Goal: Answer question/provide support: Share knowledge or assist other users

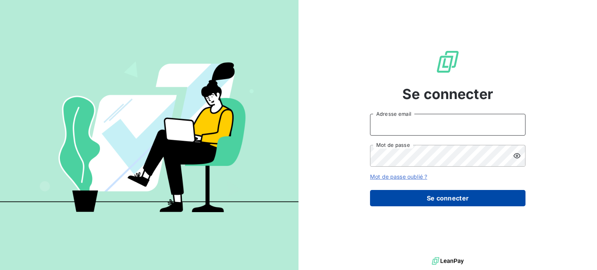
type input "[EMAIL_ADDRESS][DOMAIN_NAME]"
click at [464, 197] on button "Se connecter" at bounding box center [447, 198] width 155 height 16
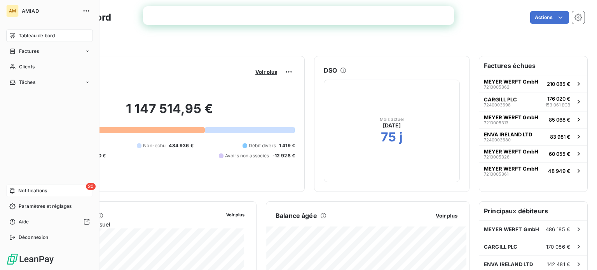
click at [36, 186] on div "20 Notifications" at bounding box center [49, 191] width 87 height 12
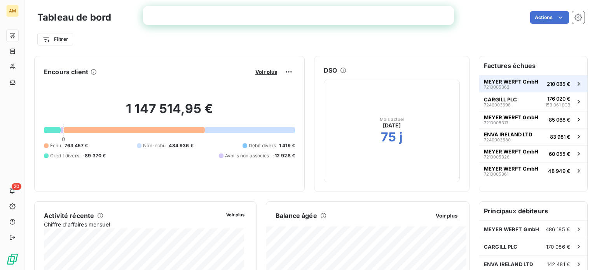
click at [510, 83] on span "MEYER WERFT GmbH" at bounding box center [511, 81] width 54 height 6
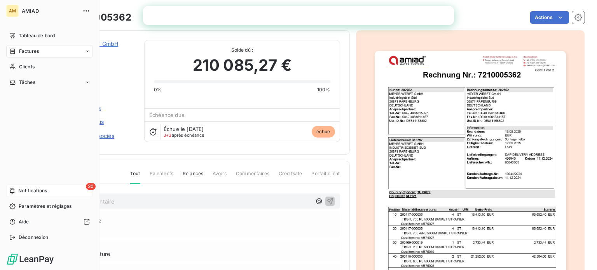
click at [19, 188] on span "Notifications" at bounding box center [32, 190] width 29 height 7
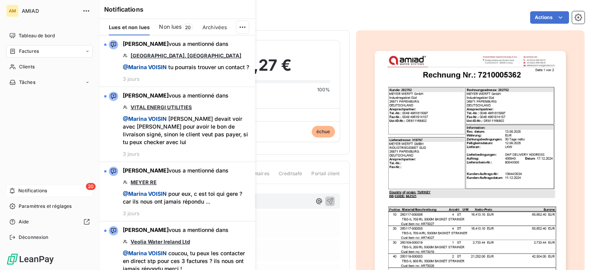
drag, startPoint x: 31, startPoint y: 189, endPoint x: 46, endPoint y: 189, distance: 15.2
click at [39, 189] on span "Notifications" at bounding box center [32, 190] width 29 height 7
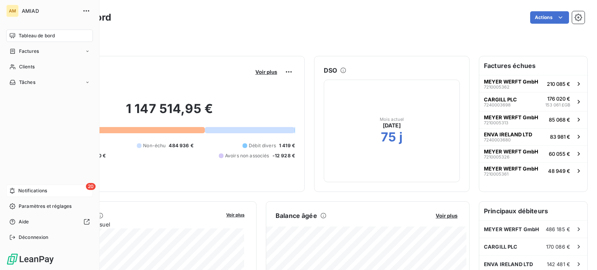
click at [38, 190] on span "Notifications" at bounding box center [32, 190] width 29 height 7
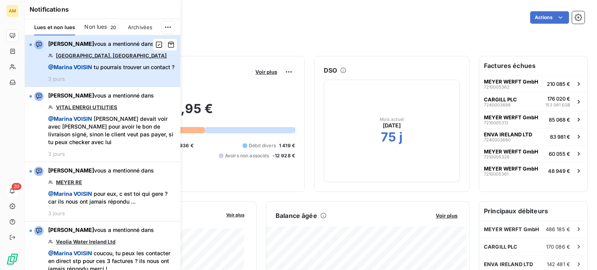
click at [129, 56] on div "[PERSON_NAME] vous a mentionné dans [GEOGRAPHIC_DATA]. [PERSON_NAME] @ Marina V…" at bounding box center [111, 61] width 126 height 42
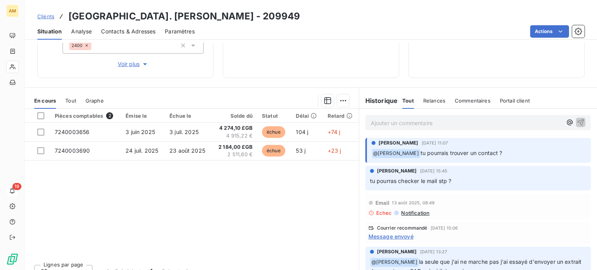
scroll to position [105, 0]
click at [493, 153] on span "tu pourrais trouver un contact ?" at bounding box center [461, 152] width 82 height 7
click at [476, 152] on span "tu pourrais trouver un contact ?" at bounding box center [461, 152] width 82 height 7
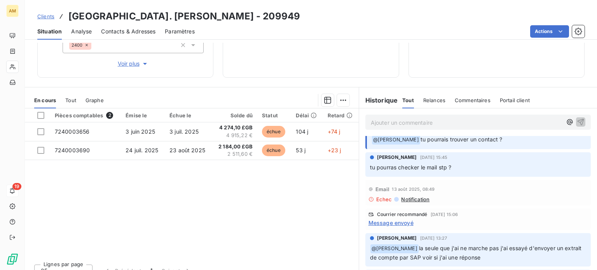
scroll to position [0, 0]
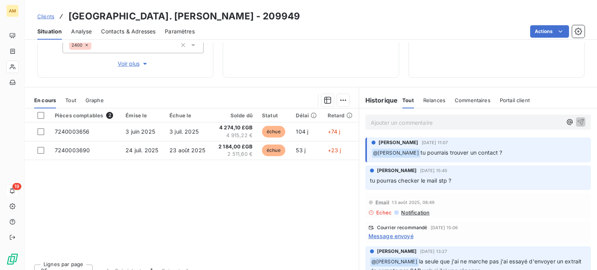
click at [476, 150] on span "tu pourrais trouver un contact ?" at bounding box center [461, 152] width 82 height 7
click at [471, 176] on p "tu pourras checker le mail stp ?" at bounding box center [478, 180] width 216 height 9
click at [458, 177] on p "tu pourras checker le mail stp ?" at bounding box center [478, 180] width 216 height 9
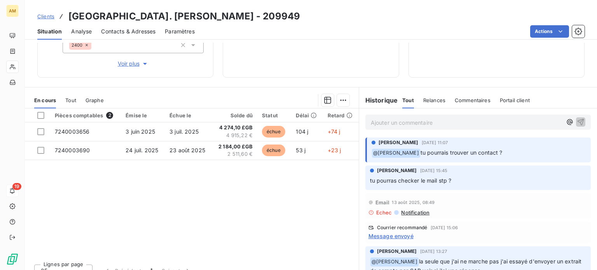
click at [458, 177] on p "tu pourras checker le mail stp ?" at bounding box center [478, 180] width 216 height 9
click at [466, 149] on span "tu pourrais trouver un contact ?" at bounding box center [461, 152] width 82 height 7
click at [499, 149] on p "﻿ @ Marina VOISIN tu pourrais trouver un contact ?" at bounding box center [478, 152] width 214 height 9
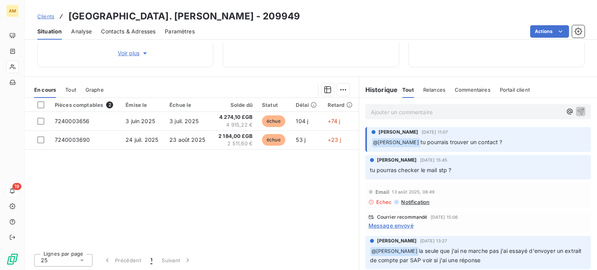
click at [361, 146] on div "[PERSON_NAME] [DATE] 11:07 ﻿ @ Marina VOISIN tu pourrais trouver un contact ?" at bounding box center [478, 139] width 238 height 28
click at [459, 145] on span "tu pourrais trouver un contact ?" at bounding box center [461, 142] width 82 height 7
click at [485, 139] on span "tu pourrais trouver un contact ?" at bounding box center [461, 142] width 82 height 7
click at [517, 143] on p "﻿ @ Marina VOISIN tu pourrais trouver un contact ?" at bounding box center [478, 142] width 214 height 9
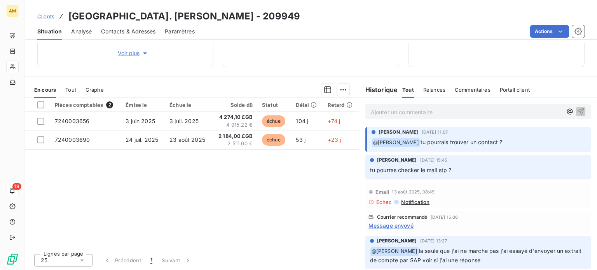
click at [517, 143] on p "﻿ @ Marina VOISIN tu pourrais trouver un contact ?" at bounding box center [478, 142] width 214 height 9
click at [427, 169] on span "tu pourras checker le mail stp ?" at bounding box center [411, 170] width 82 height 7
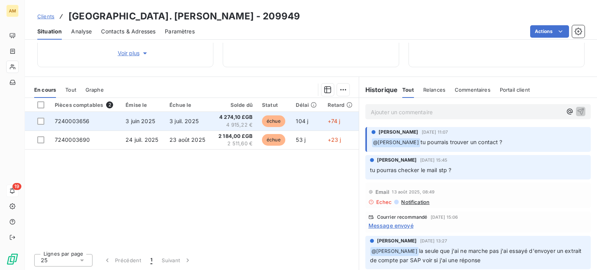
click at [86, 121] on span "7240003656" at bounding box center [72, 121] width 35 height 7
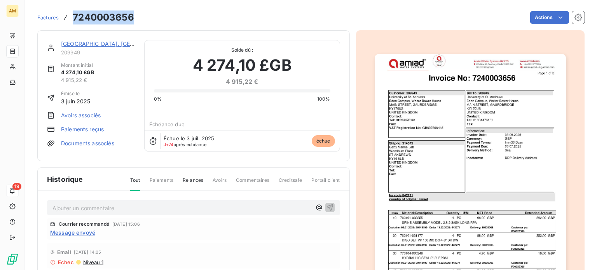
drag, startPoint x: 131, startPoint y: 17, endPoint x: 72, endPoint y: 17, distance: 59.1
click at [73, 17] on h3 "7240003656" at bounding box center [103, 17] width 61 height 14
copy h3 "7240003656"
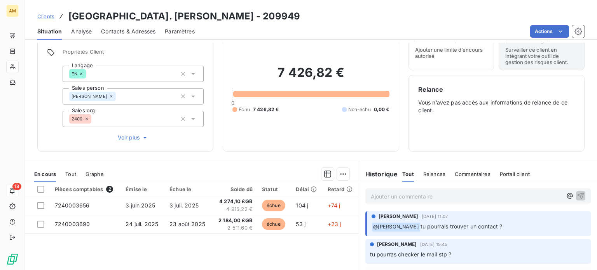
scroll to position [115, 0]
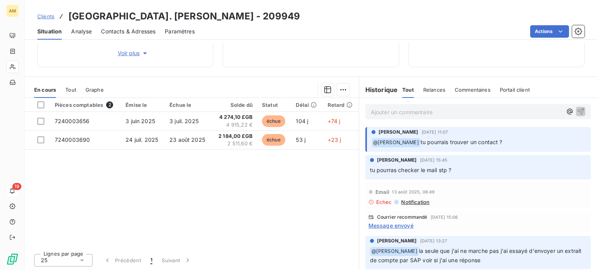
click at [516, 135] on div "[PERSON_NAME] [DATE] 11:07 ﻿ @ Marina VOISIN tu pourrais trouver un contact ?" at bounding box center [478, 138] width 214 height 19
click at [516, 111] on p "Ajouter un commentaire ﻿" at bounding box center [466, 112] width 191 height 10
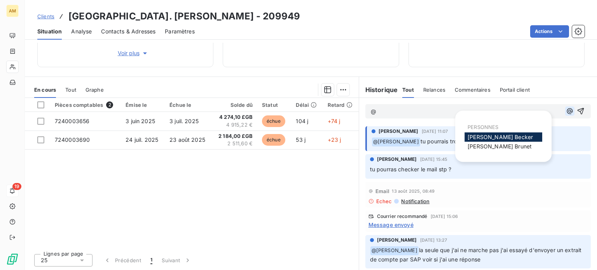
click at [566, 113] on icon "button" at bounding box center [570, 111] width 8 height 8
click at [500, 147] on span "[PERSON_NAME]" at bounding box center [499, 146] width 64 height 7
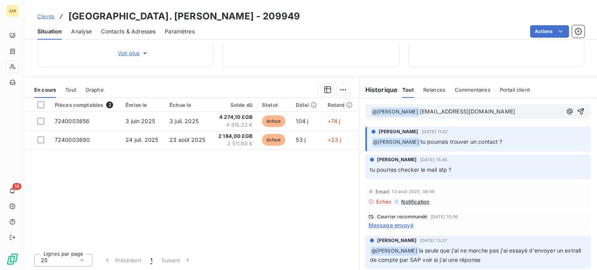
click at [502, 111] on p "﻿ @ [PERSON_NAME] ﻿ [EMAIL_ADDRESS][DOMAIN_NAME]" at bounding box center [466, 111] width 191 height 9
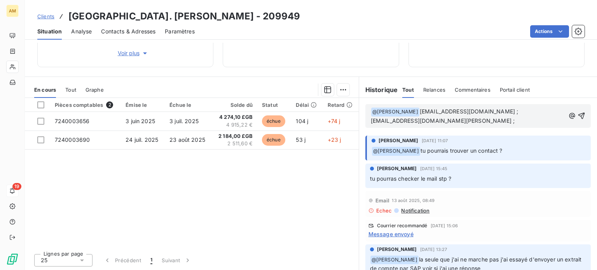
click at [442, 121] on p "﻿ @ [PERSON_NAME] ﻿ [EMAIL_ADDRESS][DOMAIN_NAME] ; [EMAIL_ADDRESS][DOMAIN_NAME]…" at bounding box center [468, 116] width 194 height 18
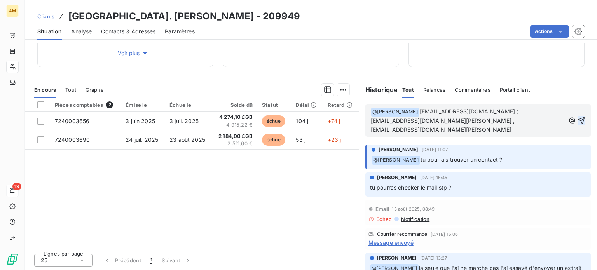
click at [577, 117] on icon "button" at bounding box center [581, 121] width 8 height 8
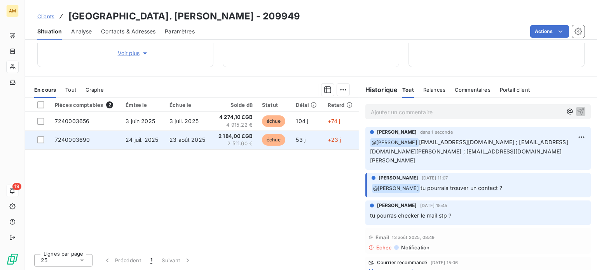
click at [89, 139] on span "7240003690" at bounding box center [72, 139] width 35 height 7
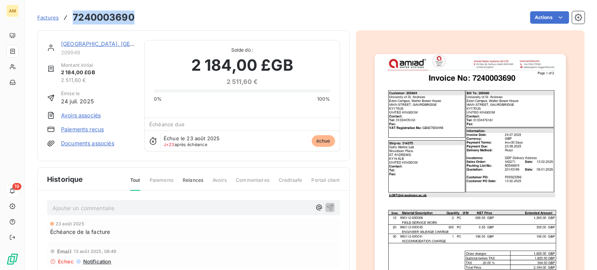
drag, startPoint x: 134, startPoint y: 17, endPoint x: 72, endPoint y: 21, distance: 62.3
click at [72, 21] on div "Factures 7240003690 Actions" at bounding box center [310, 17] width 547 height 16
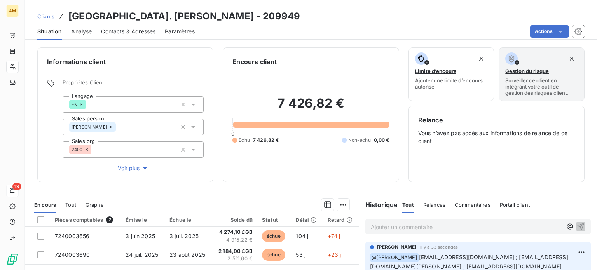
scroll to position [115, 0]
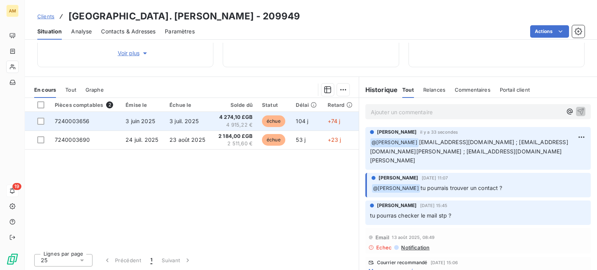
click at [87, 123] on span "7240003656" at bounding box center [72, 121] width 35 height 7
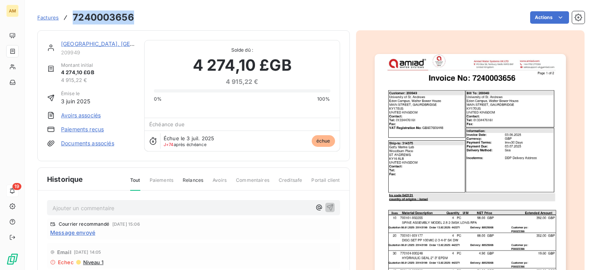
drag, startPoint x: 133, startPoint y: 19, endPoint x: 73, endPoint y: 21, distance: 60.2
click at [73, 21] on h3 "7240003656" at bounding box center [103, 17] width 61 height 14
copy h3 "7240003656"
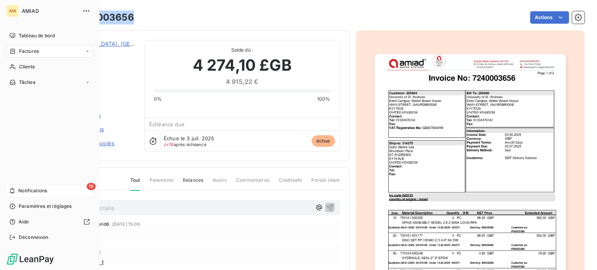
click at [31, 191] on span "Notifications" at bounding box center [32, 190] width 29 height 7
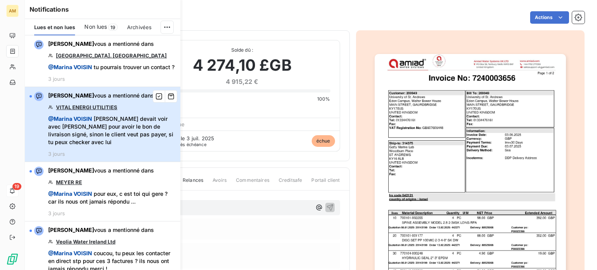
click at [123, 132] on span "@ [PERSON_NAME] [PERSON_NAME] devait voir avec [PERSON_NAME] pour avoir le bon …" at bounding box center [111, 130] width 127 height 31
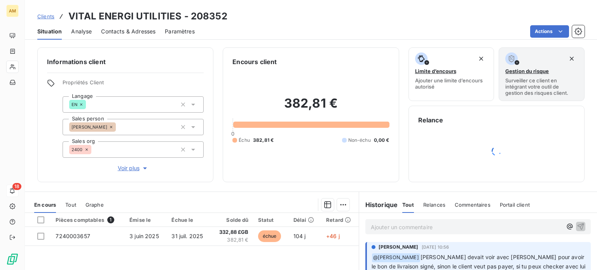
scroll to position [78, 0]
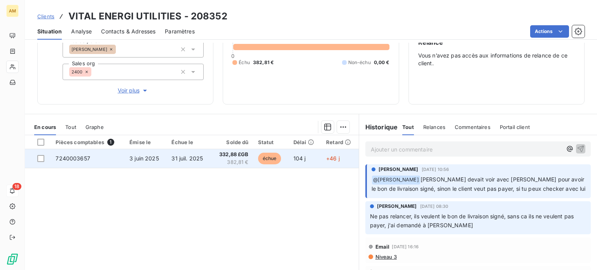
click at [87, 158] on span "7240003657" at bounding box center [73, 158] width 35 height 7
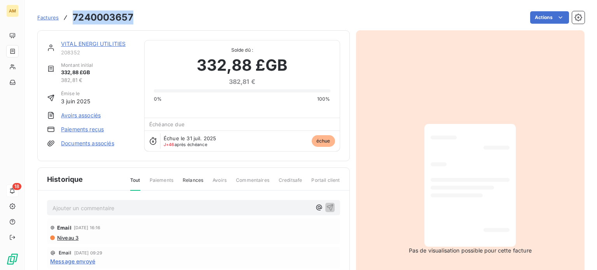
drag, startPoint x: 131, startPoint y: 17, endPoint x: 71, endPoint y: 16, distance: 59.4
click at [71, 16] on div "Factures 7240003657" at bounding box center [85, 17] width 96 height 14
copy h3 "7240003657"
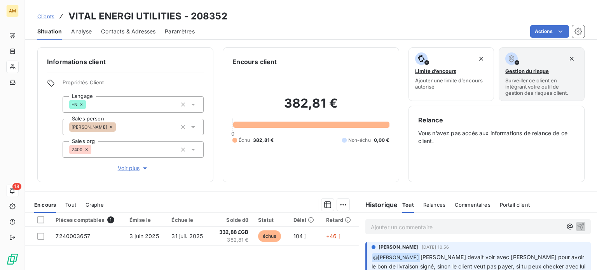
scroll to position [78, 0]
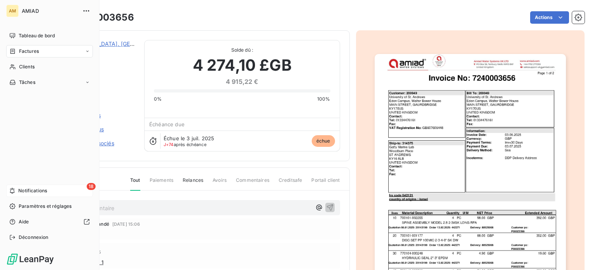
click at [28, 193] on span "Notifications" at bounding box center [32, 190] width 29 height 7
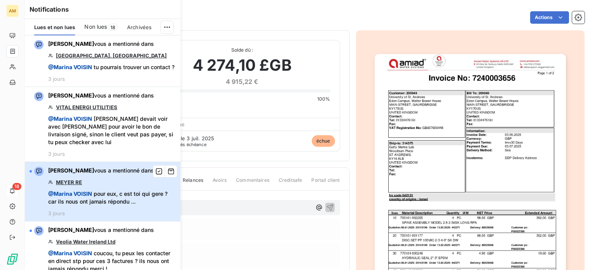
click at [131, 198] on span "@ Marina VOISIN pour eux, c est toi qui gere ? car ils nous ont jamais répondu …" at bounding box center [111, 198] width 127 height 16
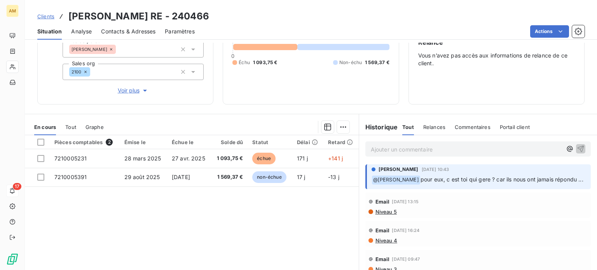
scroll to position [115, 0]
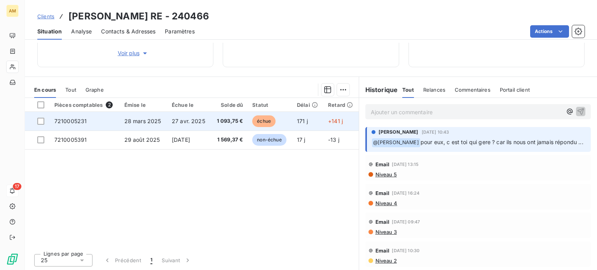
click at [68, 122] on span "7210005231" at bounding box center [70, 121] width 33 height 7
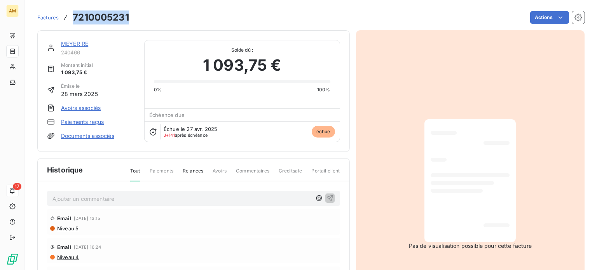
drag, startPoint x: 73, startPoint y: 15, endPoint x: 132, endPoint y: 20, distance: 58.5
click at [132, 20] on div "Factures 7210005231 Actions" at bounding box center [310, 17] width 547 height 16
copy h3 "7210005231"
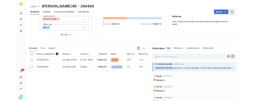
scroll to position [115, 0]
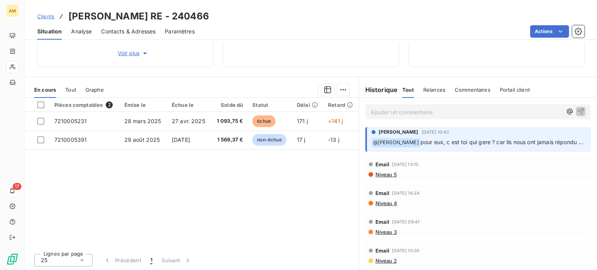
click at [472, 113] on p "Ajouter un commentaire ﻿" at bounding box center [466, 112] width 191 height 10
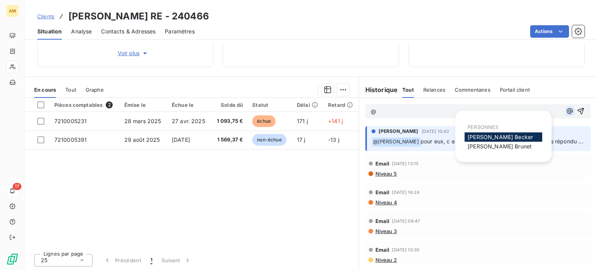
click at [566, 109] on icon "button" at bounding box center [570, 111] width 8 height 8
click at [502, 147] on span "[PERSON_NAME]" at bounding box center [499, 146] width 64 height 7
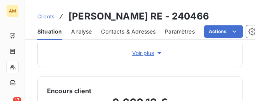
scroll to position [32, 0]
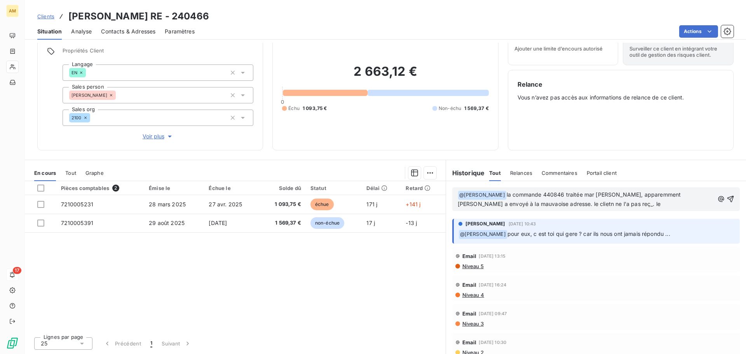
click at [592, 205] on p "﻿ @ [PERSON_NAME] ﻿ la commande 440846 traitée mar [PERSON_NAME], apparemment […" at bounding box center [586, 199] width 256 height 18
drag, startPoint x: 565, startPoint y: 206, endPoint x: 585, endPoint y: 233, distance: 33.3
click at [565, 206] on span "la commande 440846 traitée mar [PERSON_NAME], apparemment [PERSON_NAME] a envoy…" at bounding box center [570, 199] width 225 height 16
click at [590, 204] on p "﻿ @ [PERSON_NAME] ﻿ la commande 440846 traitée mar [PERSON_NAME], apparemment […" at bounding box center [586, 199] width 256 height 18
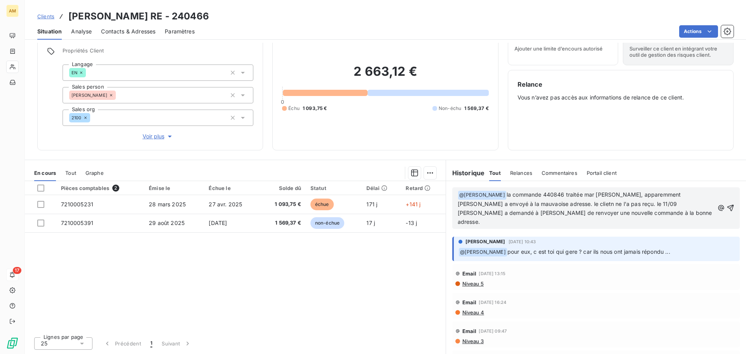
click at [586, 193] on span "la commande 440846 traitée mar [PERSON_NAME], apparemment [PERSON_NAME] a envoy…" at bounding box center [586, 208] width 256 height 34
click at [596, 194] on span "la commande 440846 traitée par [PERSON_NAME], apparemment [PERSON_NAME] a envoy…" at bounding box center [586, 208] width 256 height 34
click at [578, 213] on p "﻿ @ [PERSON_NAME] ﻿ la commande 440846 traitée par [PERSON_NAME]. apparemment […" at bounding box center [586, 208] width 256 height 36
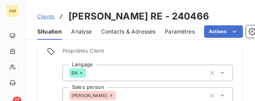
scroll to position [115, 0]
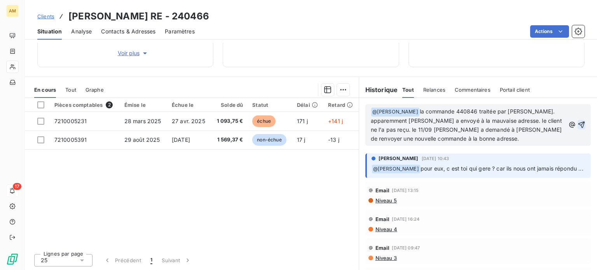
click at [577, 124] on icon "button" at bounding box center [581, 125] width 8 height 8
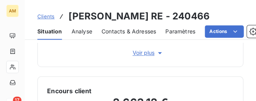
scroll to position [32, 0]
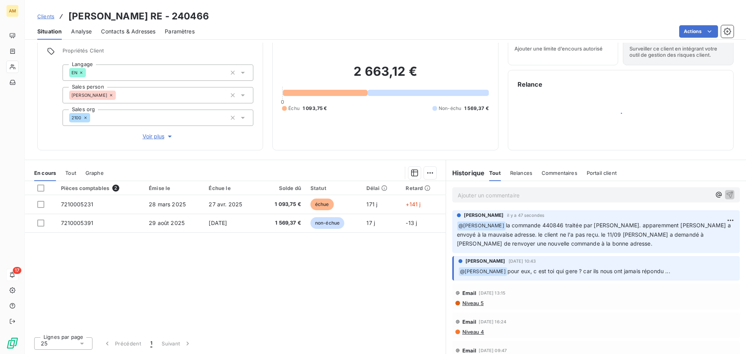
click at [524, 194] on p "Ajouter un commentaire ﻿" at bounding box center [584, 195] width 253 height 10
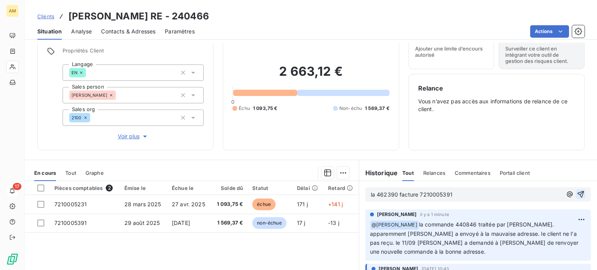
click at [475, 193] on p "la 462390 facture 7210005391" at bounding box center [466, 194] width 191 height 9
click at [371, 195] on span "la 462390 facture 7210005391 noramlement est ok" at bounding box center [438, 194] width 134 height 7
click at [566, 195] on icon "button" at bounding box center [569, 195] width 6 height 6
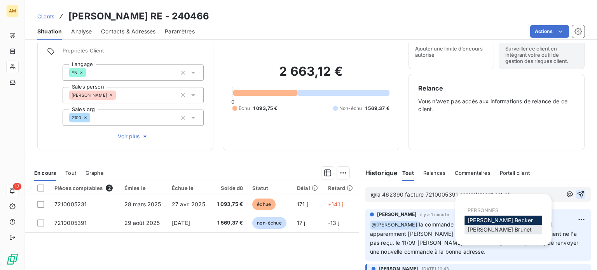
click at [495, 228] on span "[PERSON_NAME]" at bounding box center [499, 229] width 64 height 7
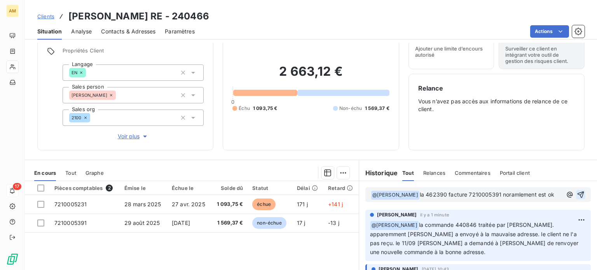
drag, startPoint x: 438, startPoint y: 194, endPoint x: 451, endPoint y: 260, distance: 67.4
click at [440, 200] on div "﻿ @ [PERSON_NAME] ﻿ la 462390 facture 7210005391 noramlement est ok" at bounding box center [477, 194] width 225 height 15
click at [577, 193] on icon "button" at bounding box center [581, 195] width 8 height 8
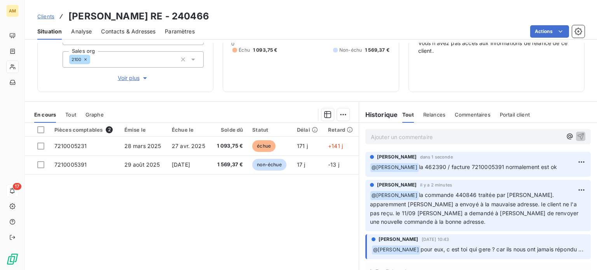
scroll to position [77, 0]
